Goal: Transaction & Acquisition: Book appointment/travel/reservation

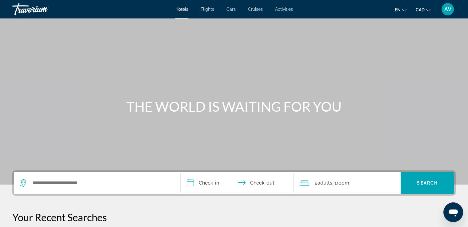
click at [237, 3] on div "Hotels Flights Cars Cruises Activities Hotels Flights Cars Cruises Activities e…" at bounding box center [234, 9] width 468 height 16
drag, startPoint x: 230, startPoint y: 3, endPoint x: 229, endPoint y: 12, distance: 9.1
click at [229, 11] on div "Hotels Flights Cars Cruises Activities Hotels Flights Cars Cruises Activities e…" at bounding box center [234, 9] width 468 height 16
click at [229, 13] on div "Hotels Flights Cars Cruises Activities Hotels Flights Cars Cruises Activities e…" at bounding box center [234, 9] width 468 height 16
click at [229, 8] on span "Cars" at bounding box center [230, 9] width 9 height 5
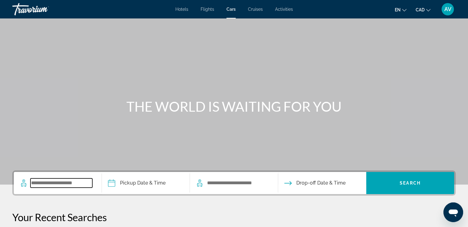
click at [86, 184] on input "Search widget" at bounding box center [61, 182] width 62 height 9
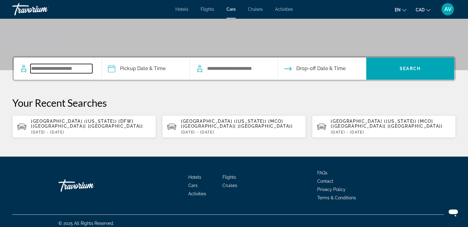
scroll to position [119, 0]
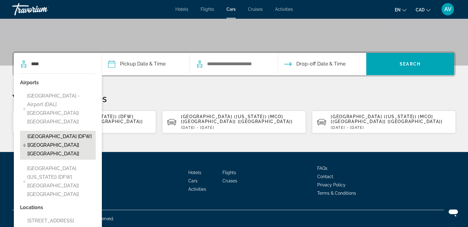
click at [56, 132] on span "[GEOGRAPHIC_DATA] [DFW] [[GEOGRAPHIC_DATA]] [[GEOGRAPHIC_DATA]]" at bounding box center [59, 145] width 65 height 26
type input "**********"
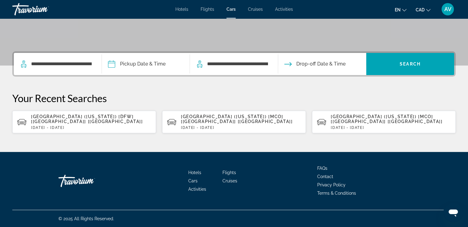
click at [136, 58] on input "Pickup date" at bounding box center [145, 65] width 90 height 24
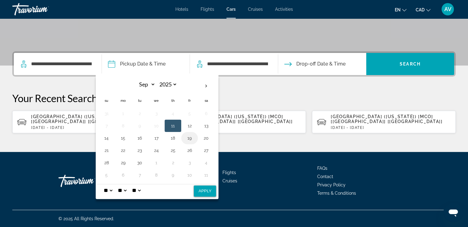
click at [189, 142] on td "19" at bounding box center [189, 138] width 17 height 12
click at [185, 138] on button "19" at bounding box center [190, 138] width 10 height 9
click at [104, 192] on select "* * * * * * * * * ** ** **" at bounding box center [107, 190] width 11 height 12
select select "*"
click at [102, 184] on select "* * * * * * * * * ** ** **" at bounding box center [107, 190] width 11 height 12
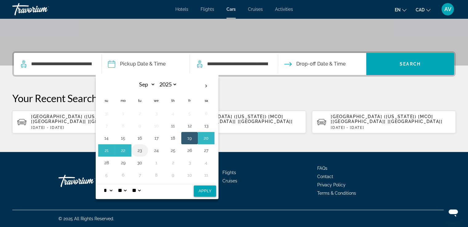
click at [138, 151] on button "23" at bounding box center [140, 150] width 10 height 9
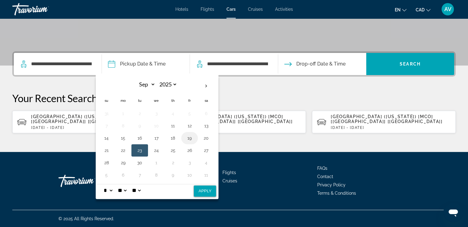
click at [188, 136] on button "19" at bounding box center [190, 138] width 10 height 9
click at [197, 186] on button "Apply" at bounding box center [205, 190] width 22 height 11
type input "**********"
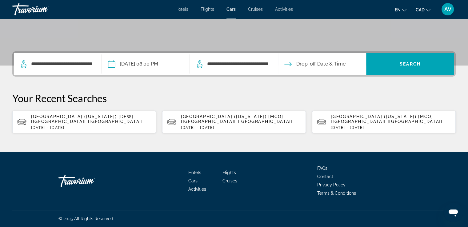
click at [307, 64] on input "Drop-off date" at bounding box center [321, 65] width 90 height 24
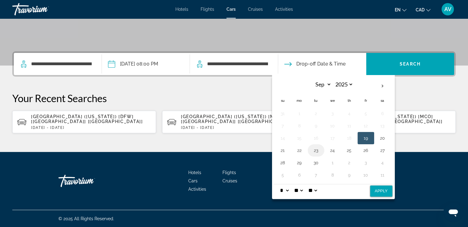
drag, startPoint x: 314, startPoint y: 150, endPoint x: 303, endPoint y: 163, distance: 17.1
click at [315, 149] on button "23" at bounding box center [316, 150] width 10 height 9
click at [288, 188] on select "* * * * * * * * * ** ** **" at bounding box center [284, 190] width 11 height 12
select select "**"
click at [279, 184] on select "* * * * * * * * * ** ** **" at bounding box center [284, 190] width 11 height 12
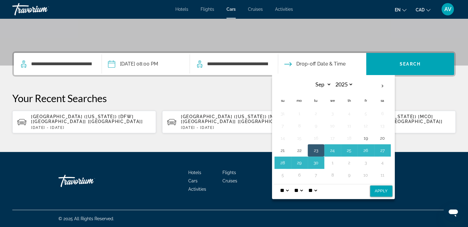
drag, startPoint x: 316, startPoint y: 188, endPoint x: 319, endPoint y: 186, distance: 3.3
click at [317, 188] on select "** **" at bounding box center [312, 190] width 11 height 12
select select "**"
click at [311, 184] on select "** **" at bounding box center [312, 190] width 11 height 12
click at [382, 188] on button "Apply" at bounding box center [381, 190] width 22 height 11
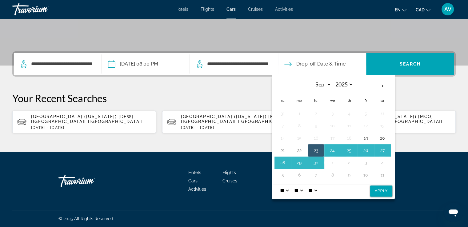
type input "**********"
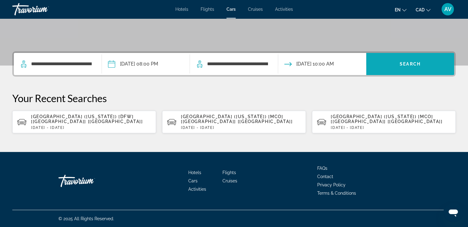
click at [389, 63] on span "Search widget" at bounding box center [410, 64] width 88 height 15
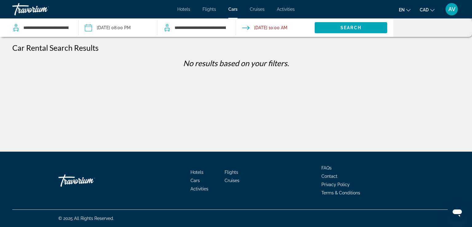
click at [181, 11] on span "Hotels" at bounding box center [183, 9] width 13 height 5
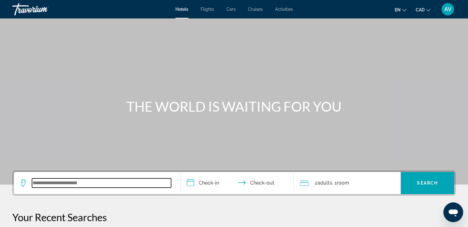
click at [64, 185] on input "Search widget" at bounding box center [101, 182] width 139 height 9
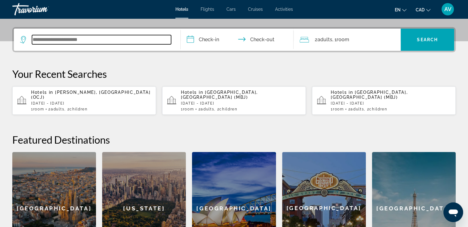
scroll to position [150, 0]
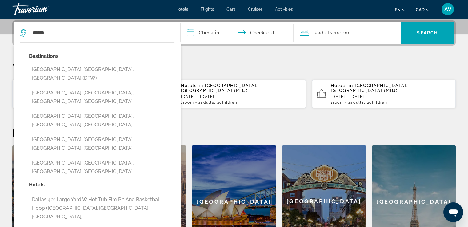
drag, startPoint x: 63, startPoint y: 66, endPoint x: 159, endPoint y: 30, distance: 103.0
click at [63, 66] on button "[GEOGRAPHIC_DATA], [GEOGRAPHIC_DATA], [GEOGRAPHIC_DATA] (DFW)" at bounding box center [101, 74] width 145 height 20
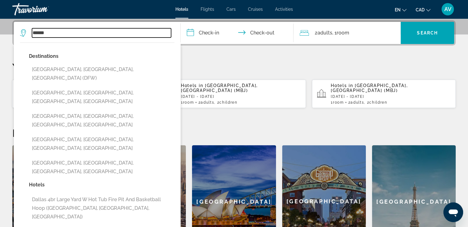
type input "**********"
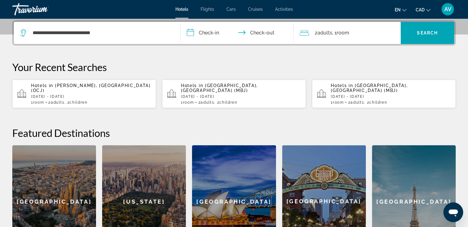
drag, startPoint x: 201, startPoint y: 33, endPoint x: 202, endPoint y: 30, distance: 3.3
click at [201, 33] on input "**********" at bounding box center [239, 34] width 116 height 24
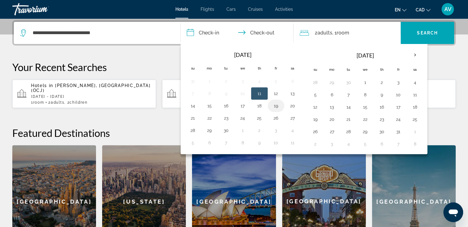
click at [272, 107] on button "19" at bounding box center [276, 105] width 10 height 9
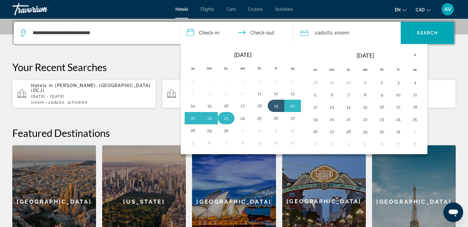
click at [231, 121] on td "23" at bounding box center [226, 118] width 17 height 12
click at [227, 117] on button "23" at bounding box center [226, 118] width 10 height 9
type input "**********"
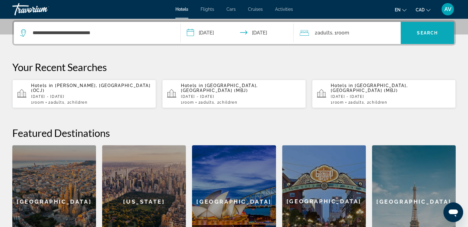
click at [428, 29] on span "Search widget" at bounding box center [427, 33] width 54 height 15
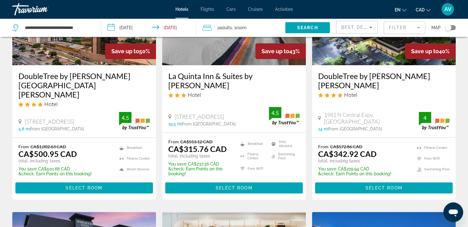
scroll to position [92, 0]
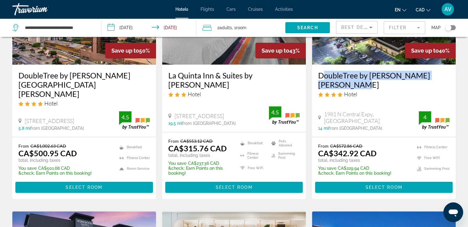
drag, startPoint x: 314, startPoint y: 74, endPoint x: 357, endPoint y: 82, distance: 44.3
click at [357, 82] on div "DoubleTree by [PERSON_NAME] [PERSON_NAME] Hotel 1981 N [GEOGRAPHIC_DATA], [PERS…" at bounding box center [384, 101] width 144 height 72
copy h3 "DoubleTree by [PERSON_NAME] [PERSON_NAME]"
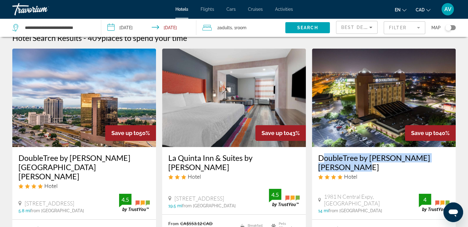
scroll to position [0, 0]
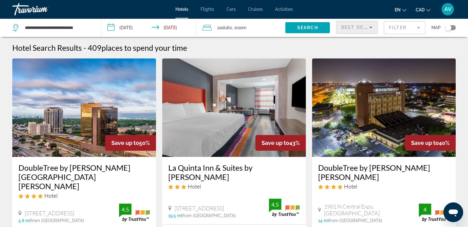
click at [357, 26] on span "Best Deals" at bounding box center [357, 27] width 32 height 5
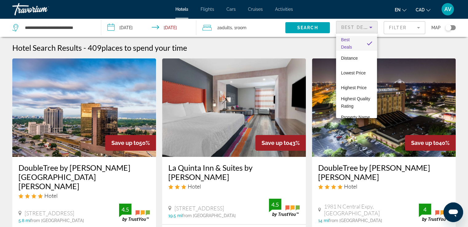
click at [393, 30] on div at bounding box center [234, 113] width 468 height 227
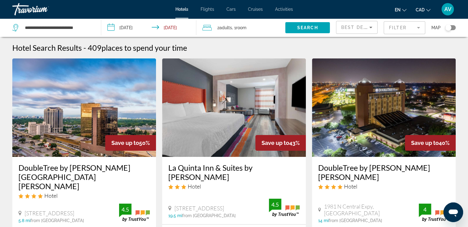
click at [395, 28] on mat-form-field "Filter" at bounding box center [405, 27] width 42 height 13
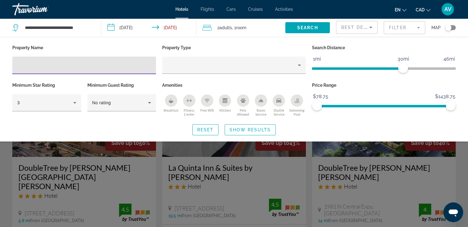
click at [167, 99] on div "Breakfast" at bounding box center [171, 100] width 12 height 12
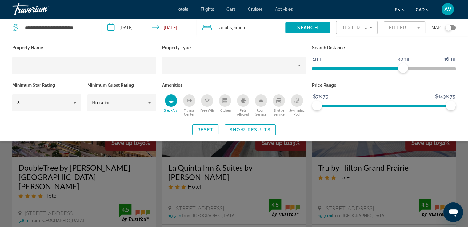
click at [303, 97] on button "Swimming Pool" at bounding box center [297, 105] width 18 height 22
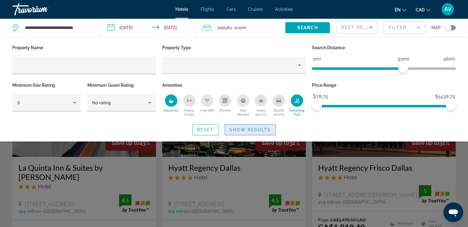
click at [262, 127] on span "Show Results" at bounding box center [249, 129] width 41 height 5
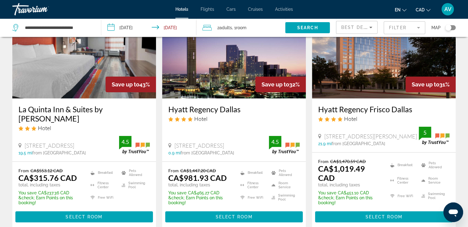
scroll to position [62, 0]
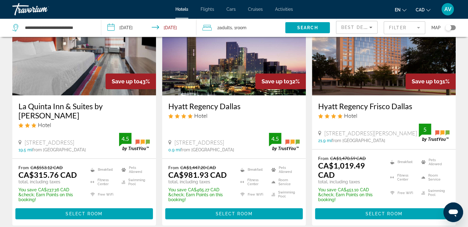
drag, startPoint x: 19, startPoint y: 105, endPoint x: 55, endPoint y: 116, distance: 37.6
click at [55, 116] on div "La Quinta Inn & Suites by [PERSON_NAME] Hotel [STREET_ADDRESS] 19.5 mi from [GE…" at bounding box center [84, 126] width 144 height 63
copy h3 "La Quinta Inn & Suites by [PERSON_NAME]"
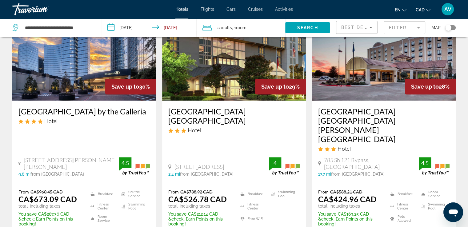
scroll to position [308, 0]
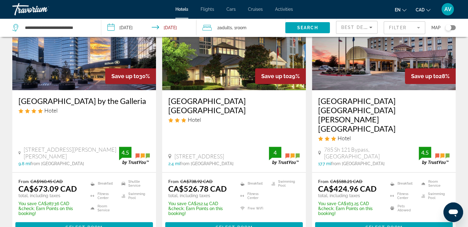
drag, startPoint x: 14, startPoint y: 101, endPoint x: 53, endPoint y: 114, distance: 41.2
click at [53, 114] on div "[GEOGRAPHIC_DATA] by the Galleria Hotel [STREET_ADDRESS][PERSON_NAME][PERSON_NA…" at bounding box center [84, 131] width 144 height 82
copy h3 "[GEOGRAPHIC_DATA] by the Galleria"
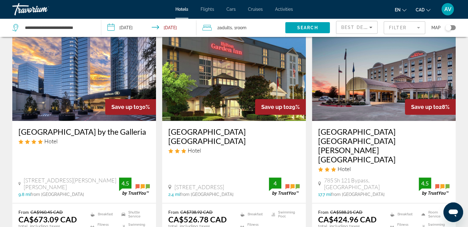
drag, startPoint x: 167, startPoint y: 130, endPoint x: 196, endPoint y: 140, distance: 30.7
click at [196, 140] on div "[GEOGRAPHIC_DATA] [GEOGRAPHIC_DATA] Hotel [STREET_ADDRESS] 2.4 mi from [GEOGRAP…" at bounding box center [234, 162] width 144 height 82
copy h3 "[GEOGRAPHIC_DATA] [GEOGRAPHIC_DATA]"
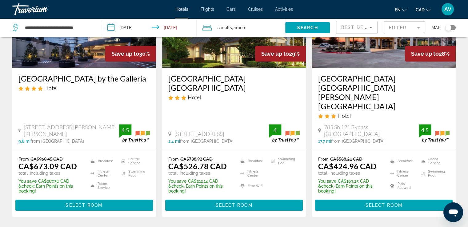
scroll to position [338, 0]
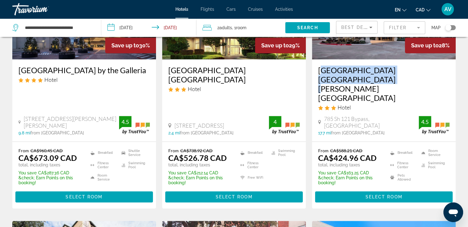
drag, startPoint x: 316, startPoint y: 70, endPoint x: 435, endPoint y: 74, distance: 118.5
click at [435, 74] on div "[GEOGRAPHIC_DATA] [GEOGRAPHIC_DATA][PERSON_NAME][GEOGRAPHIC_DATA] Hotel 785 Sh …" at bounding box center [384, 100] width 144 height 82
copy h3 "[GEOGRAPHIC_DATA] [GEOGRAPHIC_DATA][PERSON_NAME][GEOGRAPHIC_DATA]"
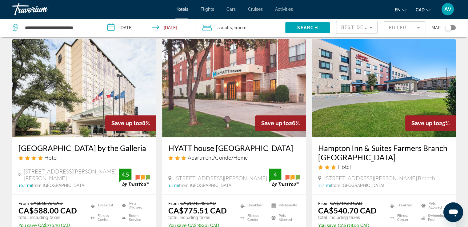
scroll to position [523, 0]
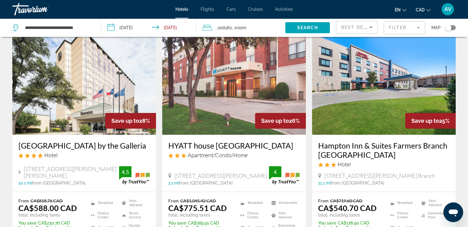
drag, startPoint x: 15, startPoint y: 129, endPoint x: 148, endPoint y: 124, distance: 132.7
click at [148, 135] on div "[GEOGRAPHIC_DATA] by the Galleria Hotel [STREET_ADDRESS][PERSON_NAME][PERSON_NA…" at bounding box center [84, 163] width 144 height 57
copy h3 "[GEOGRAPHIC_DATA] by the Galleria"
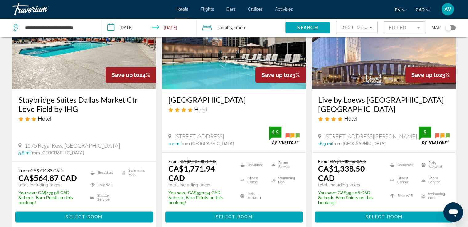
scroll to position [861, 0]
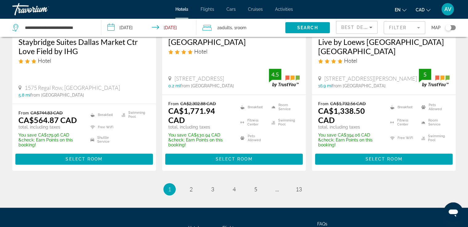
click at [349, 30] on span "Best Deals" at bounding box center [357, 27] width 32 height 5
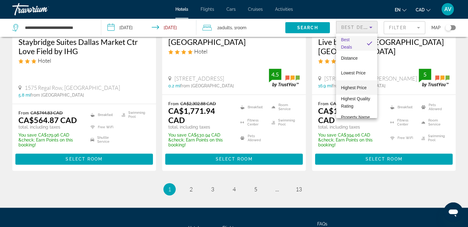
scroll to position [31, 0]
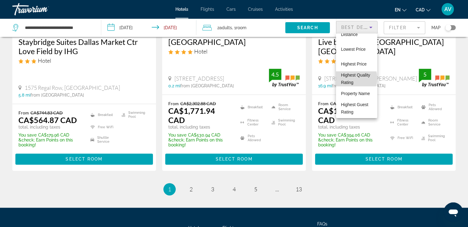
click at [351, 71] on span "Highest Quality Rating" at bounding box center [356, 78] width 31 height 15
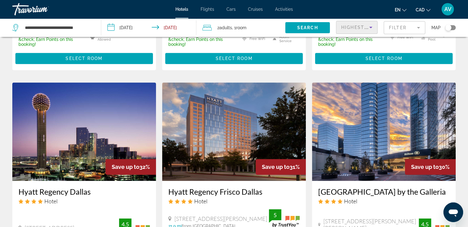
scroll to position [492, 0]
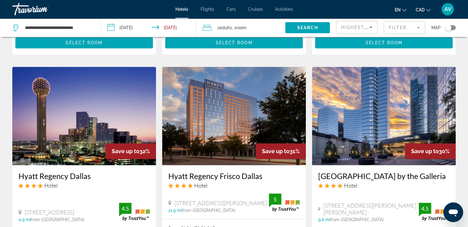
drag, startPoint x: 166, startPoint y: 139, endPoint x: 263, endPoint y: 143, distance: 97.0
click at [263, 165] on div "Hyatt Regency Frisco Dallas Hotel [STREET_ADDRESS][PERSON_NAME] 21.9 mi from [G…" at bounding box center [234, 192] width 144 height 54
copy h3 "Hyatt Regency Frisco Dallas"
drag, startPoint x: 316, startPoint y: 135, endPoint x: 351, endPoint y: 146, distance: 36.9
click at [351, 165] on div "[GEOGRAPHIC_DATA] by the Galleria Hotel [STREET_ADDRESS][PERSON_NAME][PERSON_NA…" at bounding box center [384, 196] width 144 height 63
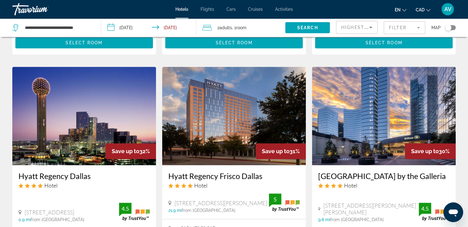
copy h3 "[GEOGRAPHIC_DATA] by the Galleria"
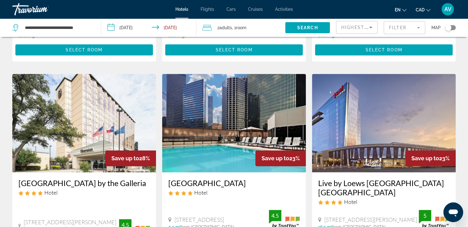
scroll to position [738, 0]
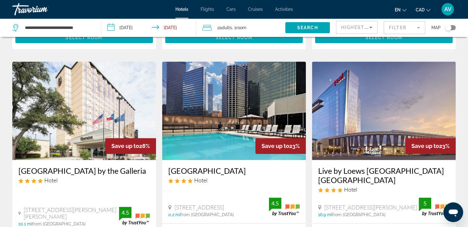
drag, startPoint x: 21, startPoint y: 135, endPoint x: 163, endPoint y: 116, distance: 142.8
click at [149, 160] on div "[GEOGRAPHIC_DATA] by the Galleria Hotel [STREET_ADDRESS][PERSON_NAME][PERSON_NA…" at bounding box center [84, 196] width 144 height 72
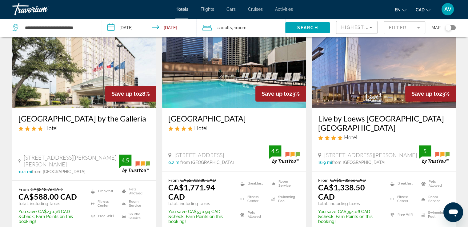
scroll to position [868, 0]
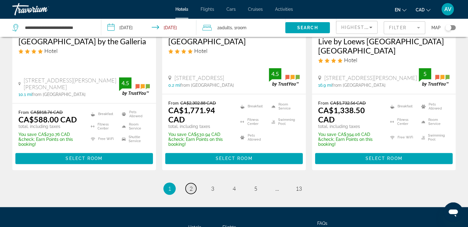
click at [188, 183] on link "page 2" at bounding box center [190, 188] width 11 height 11
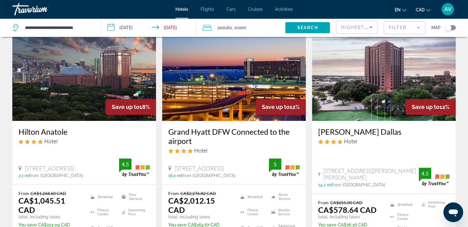
scroll to position [308, 0]
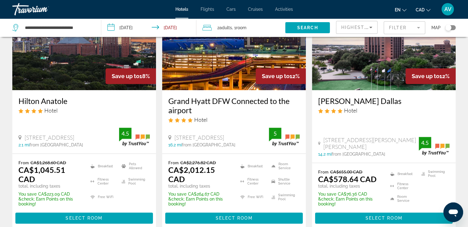
drag, startPoint x: 317, startPoint y: 105, endPoint x: 411, endPoint y: 98, distance: 93.8
click at [411, 98] on div "[PERSON_NAME] Dallas Hotel [STREET_ADDRESS][PERSON_NAME], [PERSON_NAME] 14.2 mi…" at bounding box center [384, 126] width 144 height 72
copy h3 "[PERSON_NAME] Dallas"
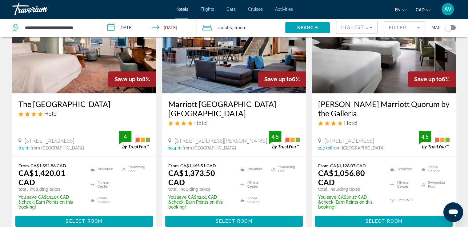
scroll to position [800, 0]
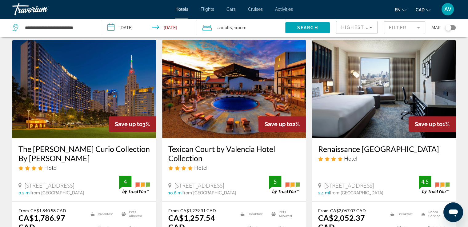
scroll to position [277, 0]
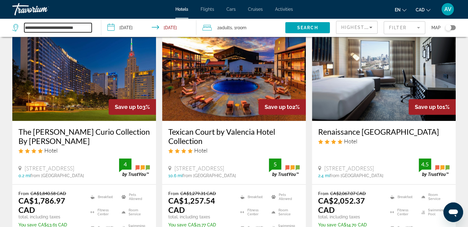
click at [60, 26] on input "**********" at bounding box center [57, 27] width 67 height 9
click at [59, 26] on input "**********" at bounding box center [57, 27] width 67 height 9
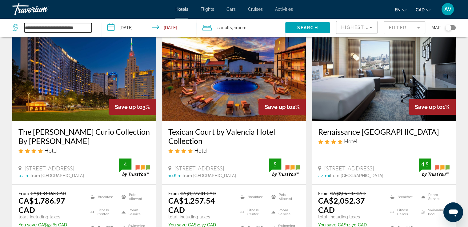
click at [59, 26] on input "**********" at bounding box center [57, 27] width 67 height 9
type input "*"
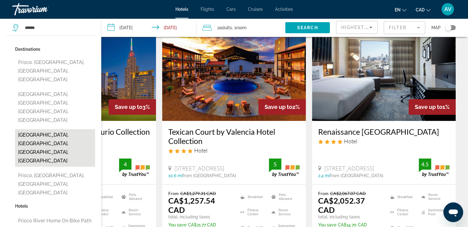
click at [58, 129] on button "[GEOGRAPHIC_DATA], [GEOGRAPHIC_DATA], [GEOGRAPHIC_DATA], [GEOGRAPHIC_DATA]" at bounding box center [55, 148] width 80 height 38
type input "**********"
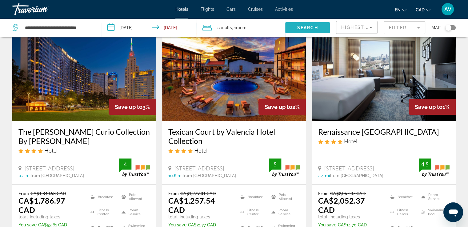
click at [292, 30] on span "Search widget" at bounding box center [307, 27] width 45 height 15
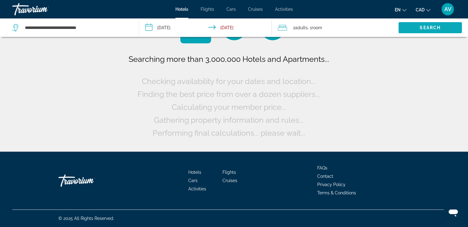
scroll to position [0, 0]
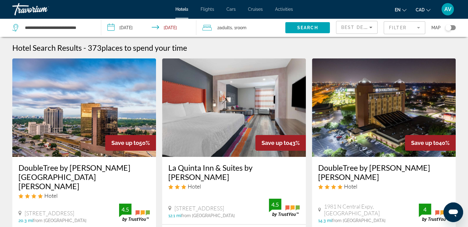
click at [386, 27] on mat-form-field "Filter" at bounding box center [405, 27] width 42 height 13
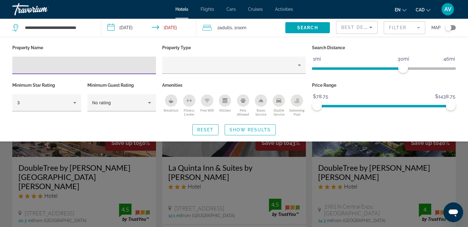
click at [299, 99] on icon "Swimming Pool" at bounding box center [296, 100] width 5 height 5
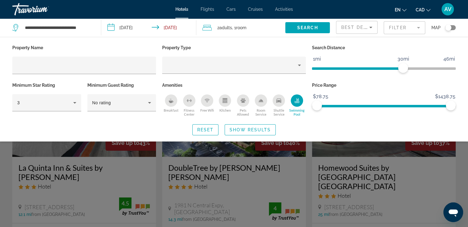
click at [169, 106] on div "Breakfast" at bounding box center [171, 100] width 12 height 12
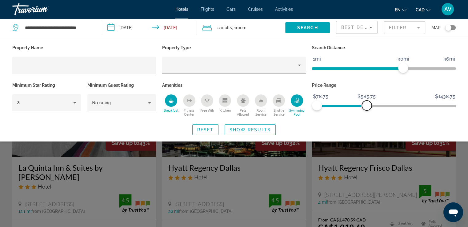
drag, startPoint x: 450, startPoint y: 104, endPoint x: 367, endPoint y: 115, distance: 84.4
click at [367, 115] on div "Price Range $78.75 $1438.75 $78.75 $585.75" at bounding box center [384, 99] width 150 height 37
click at [250, 131] on span "Show Results" at bounding box center [249, 129] width 41 height 5
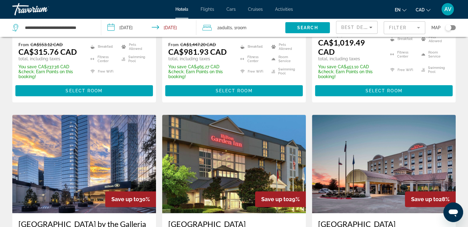
scroll to position [277, 0]
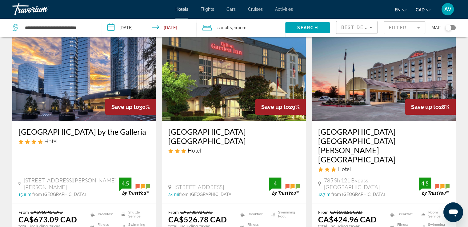
click at [346, 27] on span "Best Deals" at bounding box center [357, 27] width 32 height 5
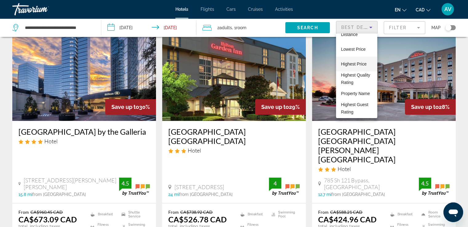
scroll to position [31, 0]
click at [349, 93] on span "Property Name" at bounding box center [355, 93] width 29 height 7
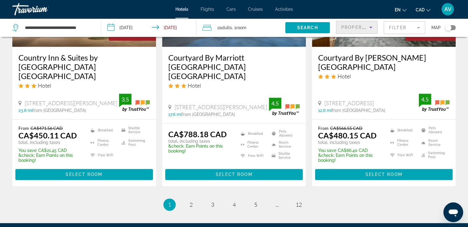
scroll to position [886, 0]
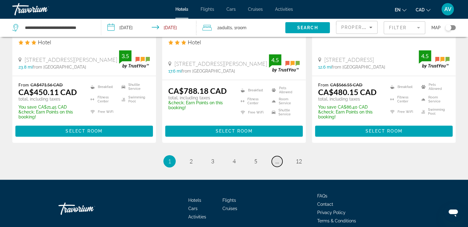
click at [274, 156] on link "page ..." at bounding box center [277, 161] width 11 height 11
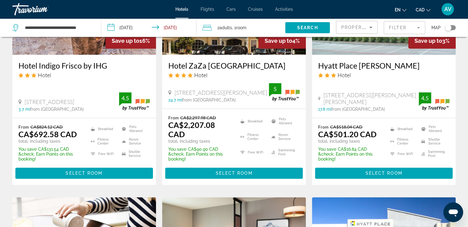
scroll to position [810, 0]
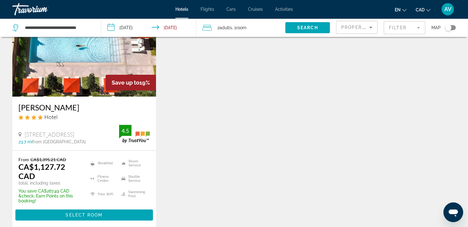
scroll to position [154, 0]
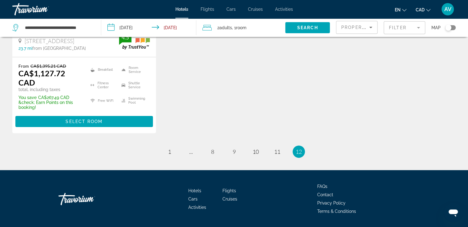
click at [272, 145] on li "page 11" at bounding box center [277, 151] width 12 height 12
click at [278, 148] on span "11" at bounding box center [277, 151] width 6 height 7
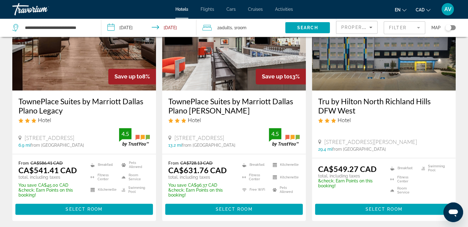
scroll to position [827, 0]
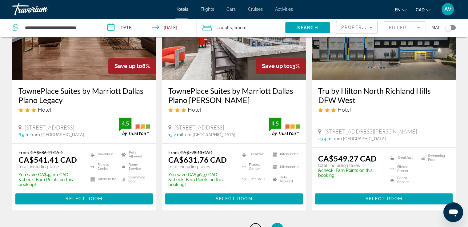
click at [253, 225] on span "10" at bounding box center [256, 228] width 6 height 7
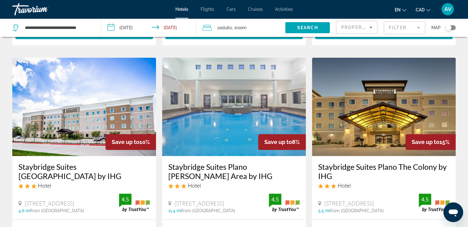
scroll to position [896, 0]
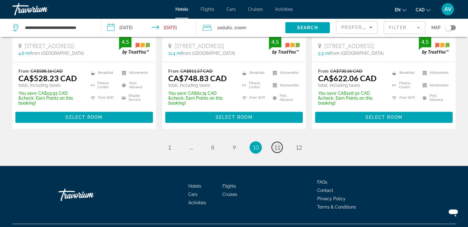
click at [278, 144] on span "11" at bounding box center [277, 147] width 6 height 7
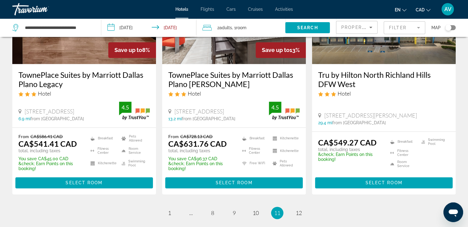
scroll to position [892, 0]
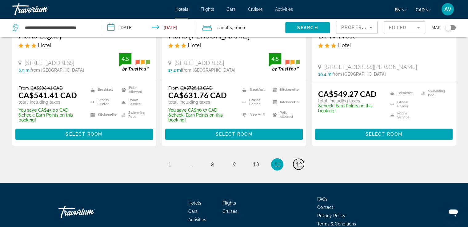
click at [296, 161] on span "12" at bounding box center [299, 164] width 6 height 7
